Goal: Complete application form: Complete application form

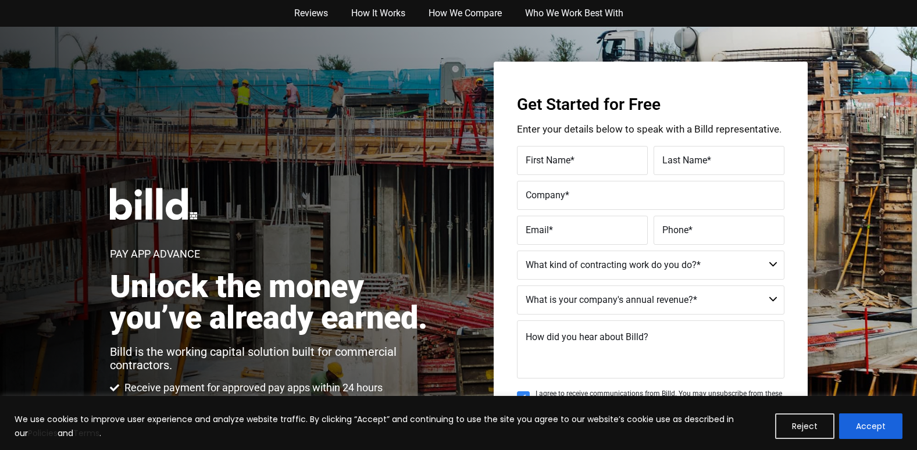
click at [576, 162] on label "First Name *" at bounding box center [582, 160] width 113 height 17
click at [576, 162] on input "First Name *" at bounding box center [582, 160] width 131 height 29
type input "[PERSON_NAME]"
type input "d"
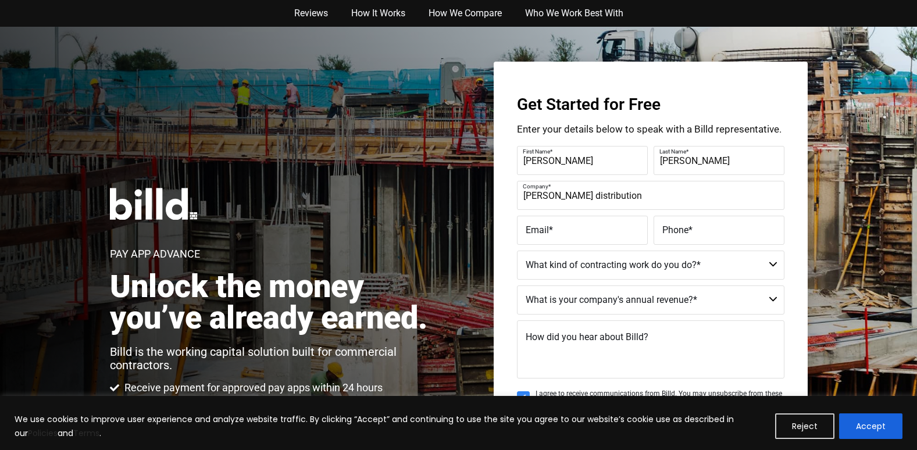
type input "[PERSON_NAME] distribution"
type input "[EMAIL_ADDRESS][DOMAIN_NAME]"
click at [668, 236] on label "Phone *" at bounding box center [718, 230] width 113 height 17
click at [668, 236] on input "Phone *" at bounding box center [719, 230] width 131 height 29
type input "[PHONE_NUMBER]"
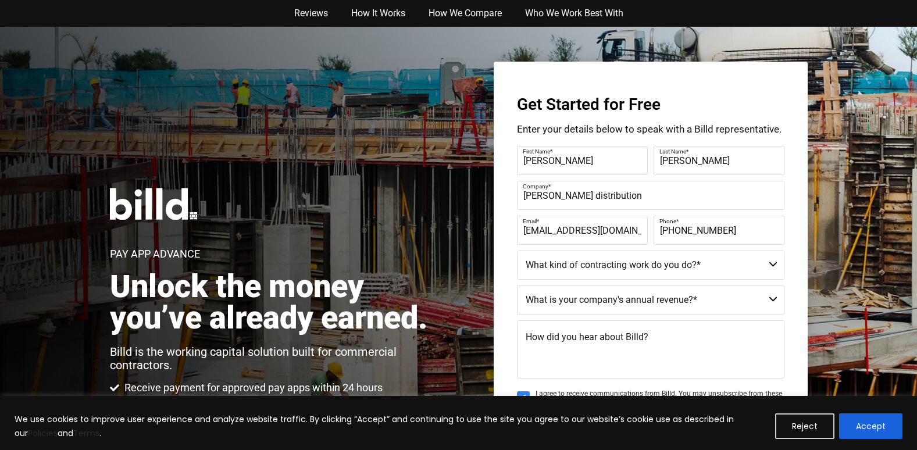
click at [685, 260] on select "Commercial Commercial and Residential Residential Not a Contractor" at bounding box center [651, 265] width 268 height 29
click at [552, 262] on select "Commercial Commercial and Residential Residential Not a Contractor" at bounding box center [651, 265] width 268 height 29
